Goal: Task Accomplishment & Management: Use online tool/utility

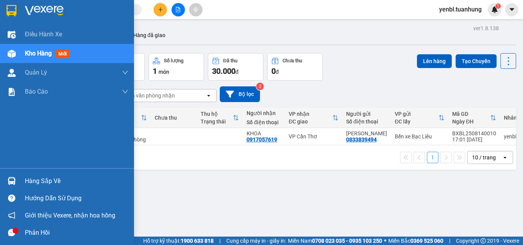
click at [11, 231] on icon "message" at bounding box center [11, 232] width 7 height 7
click at [29, 186] on div "Hàng sắp về" at bounding box center [76, 181] width 103 height 11
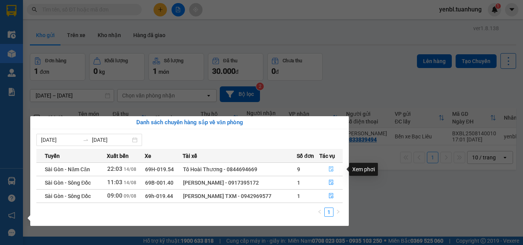
click at [332, 172] on icon "file-done" at bounding box center [330, 169] width 5 height 5
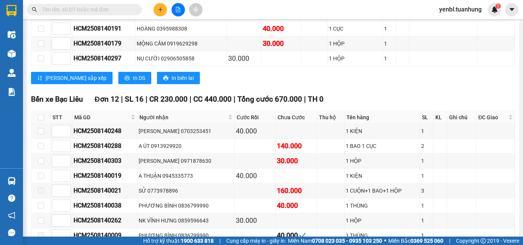
scroll to position [3017, 0]
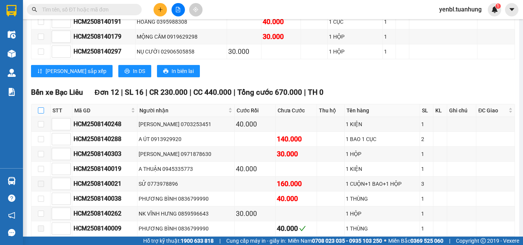
click at [43, 108] on input "checkbox" at bounding box center [41, 111] width 6 height 6
checkbox input "true"
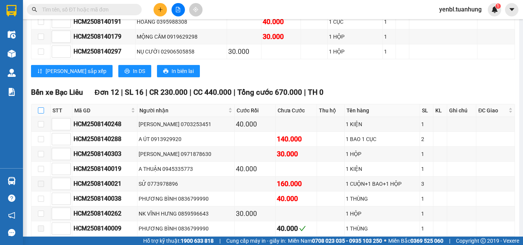
checkbox input "true"
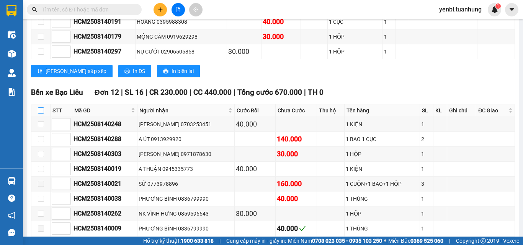
checkbox input "true"
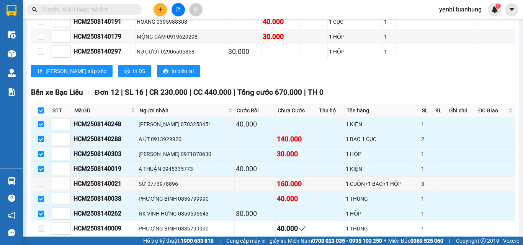
scroll to position [3094, 0]
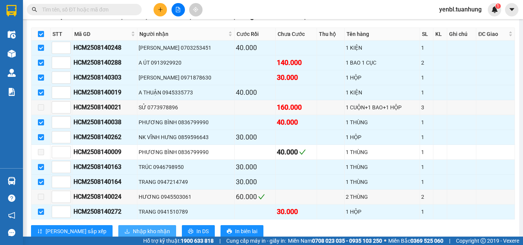
click at [133, 227] on span "Nhập kho nhận" at bounding box center [151, 231] width 37 height 8
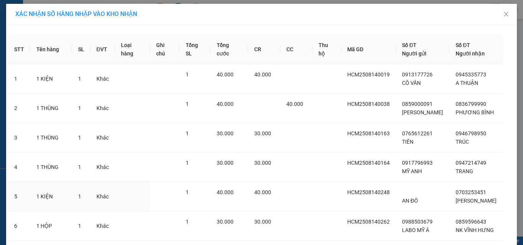
scroll to position [140, 0]
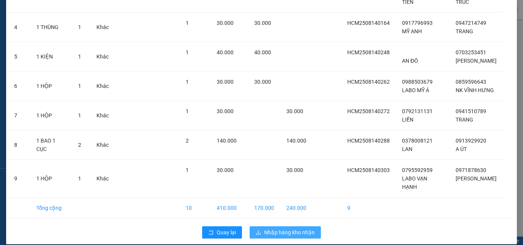
click at [289, 229] on span "Nhập hàng kho nhận" at bounding box center [289, 233] width 51 height 8
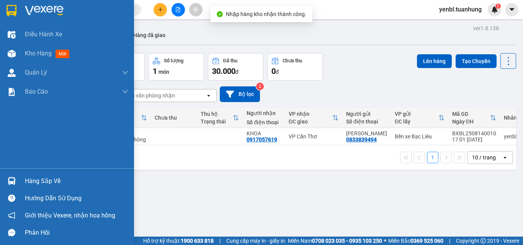
click at [23, 178] on div "Hàng sắp về" at bounding box center [67, 181] width 134 height 17
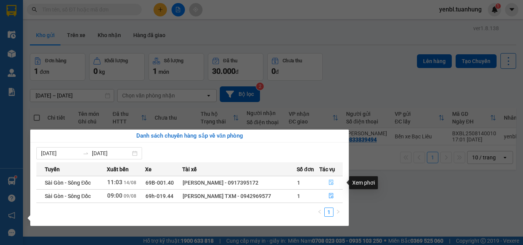
click at [333, 182] on icon "file-done" at bounding box center [331, 182] width 5 height 5
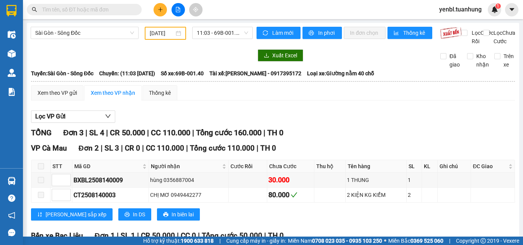
scroll to position [87, 0]
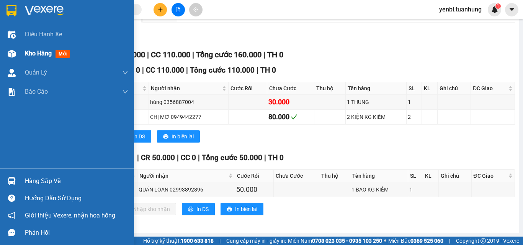
click at [35, 50] on span "Kho hàng" at bounding box center [38, 53] width 27 height 7
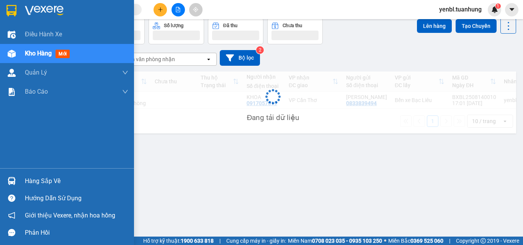
scroll to position [35, 0]
